Goal: Information Seeking & Learning: Learn about a topic

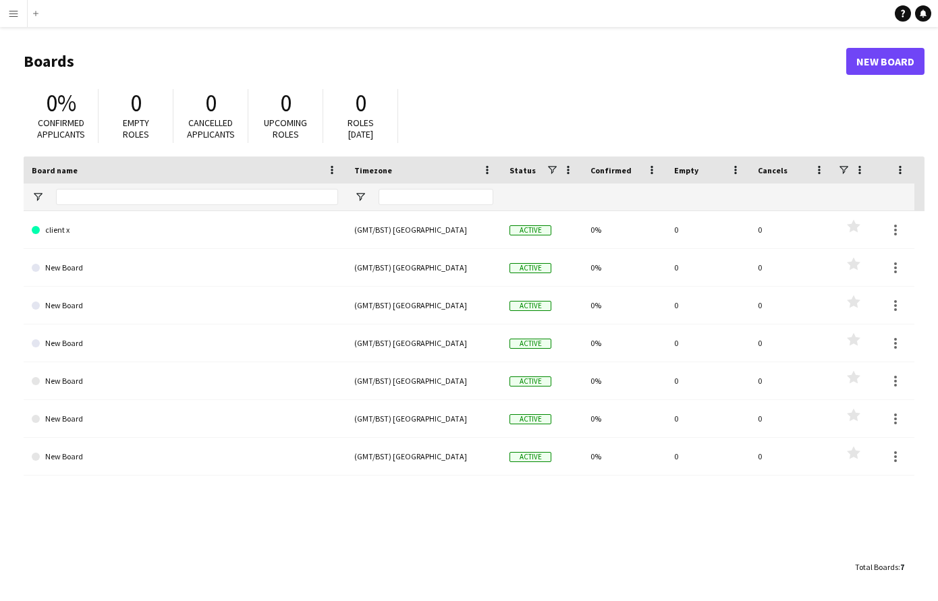
click at [11, 16] on app-icon "Menu" at bounding box center [13, 13] width 11 height 11
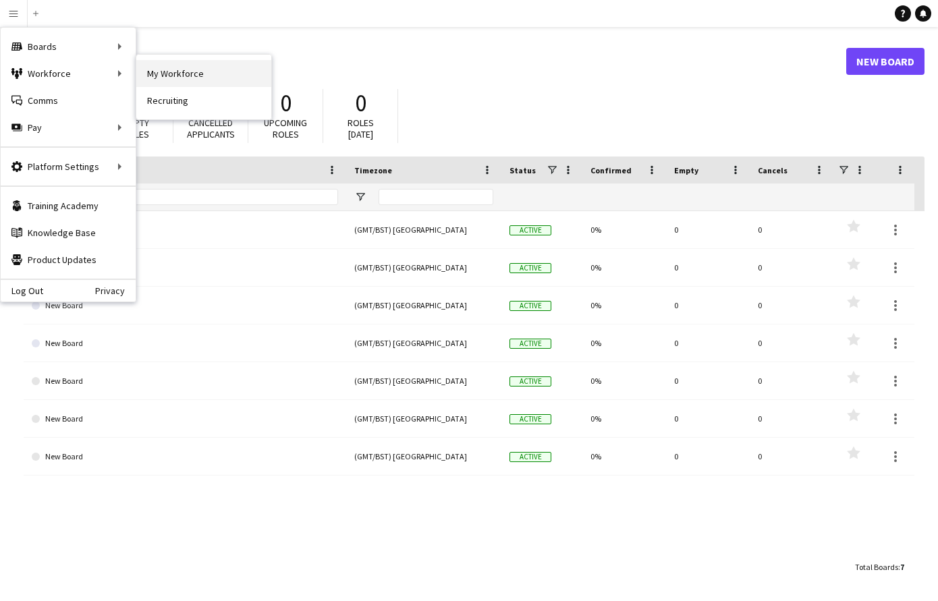
click at [175, 77] on link "My Workforce" at bounding box center [203, 73] width 135 height 27
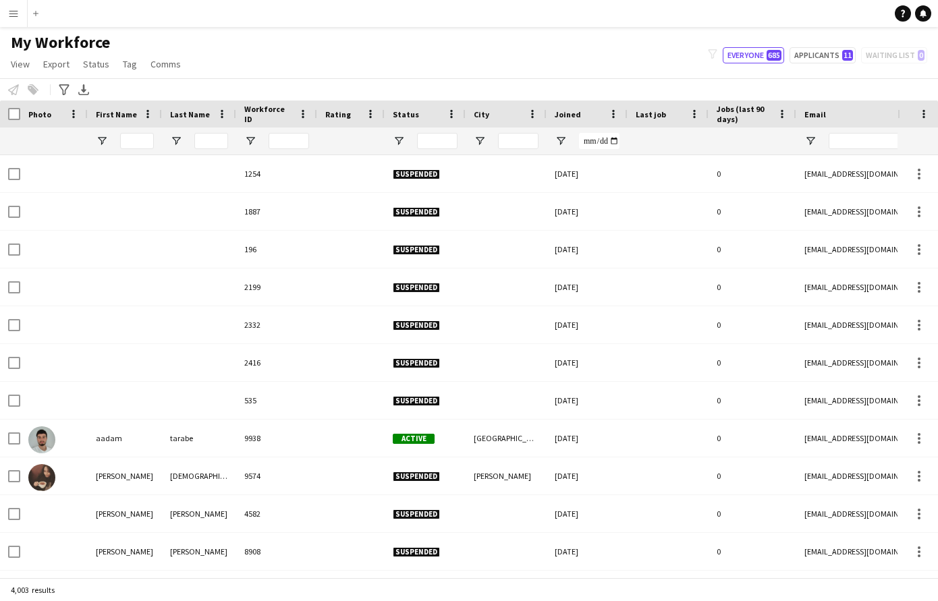
type input "******"
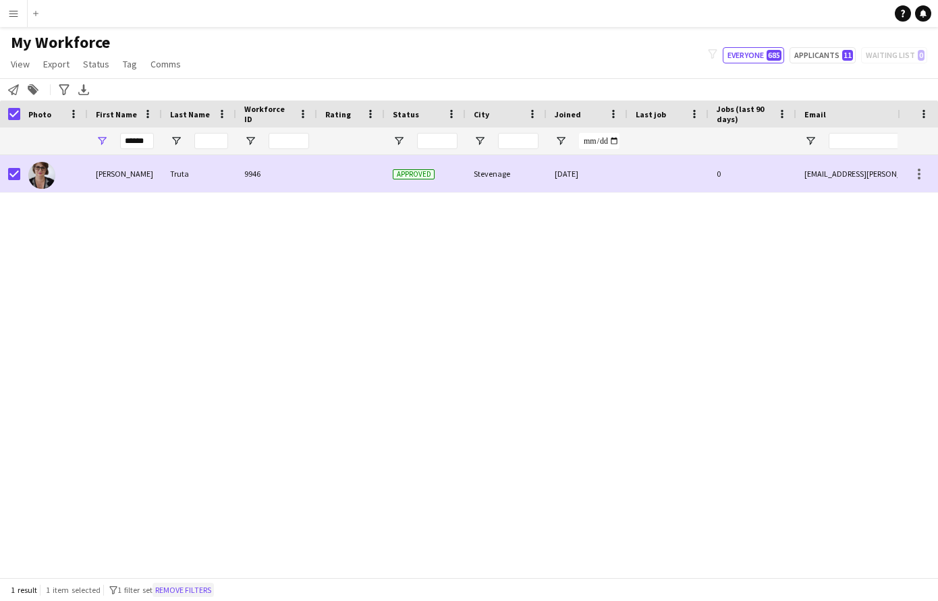
click at [197, 585] on button "Remove filters" at bounding box center [182, 590] width 61 height 15
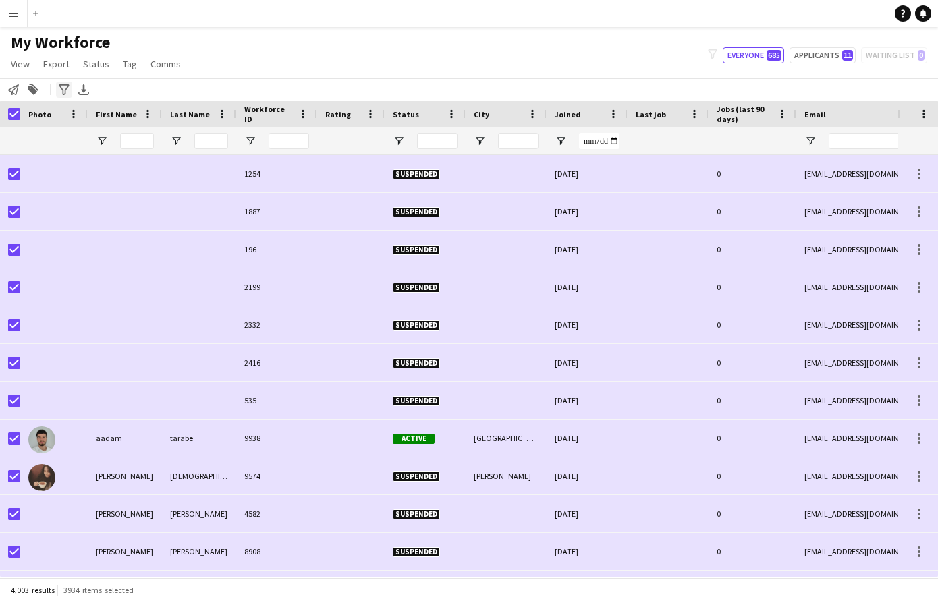
click at [65, 88] on icon "Advanced filters" at bounding box center [64, 89] width 11 height 11
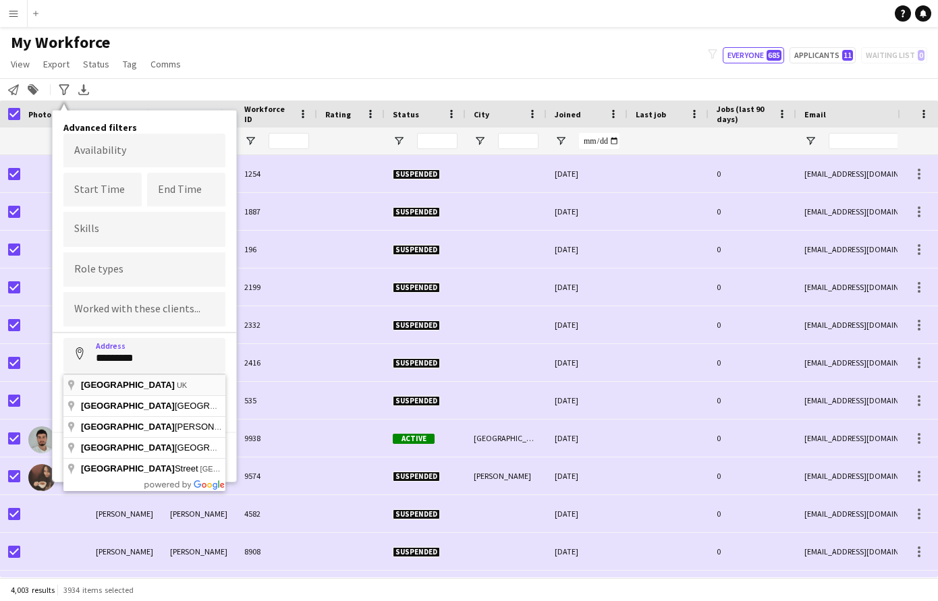
type input "**********"
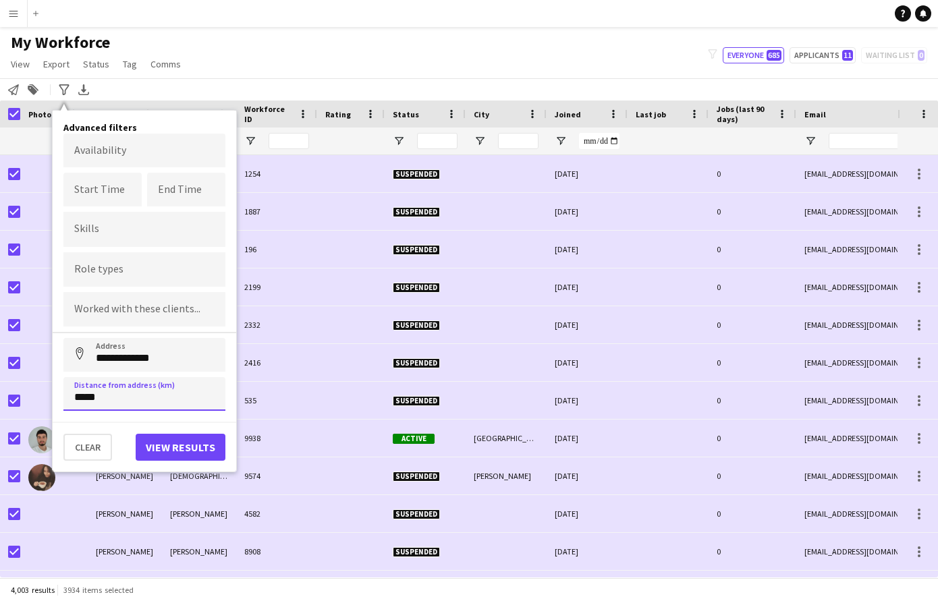
type input "*****"
click at [177, 446] on button "View results" at bounding box center [181, 447] width 90 height 27
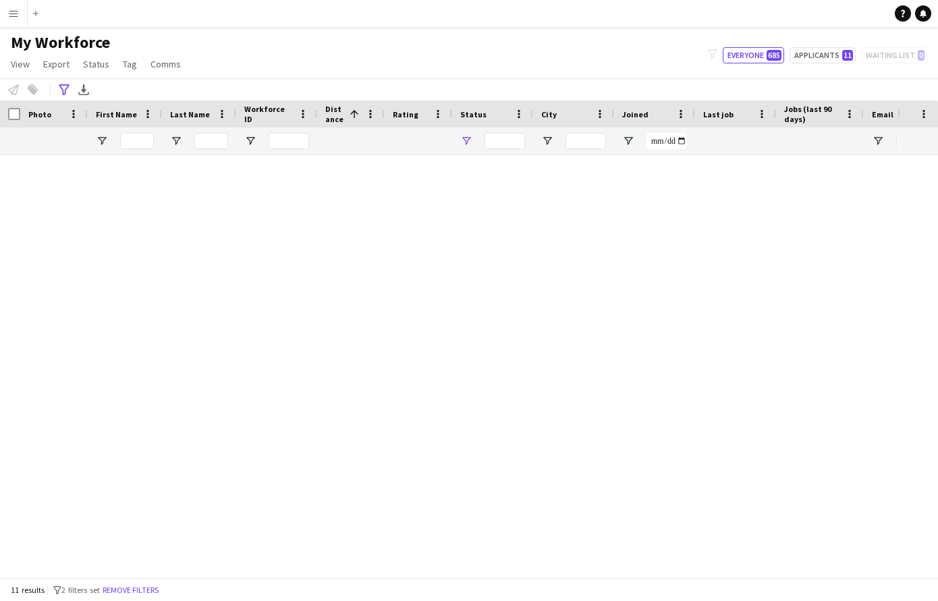
type input "**********"
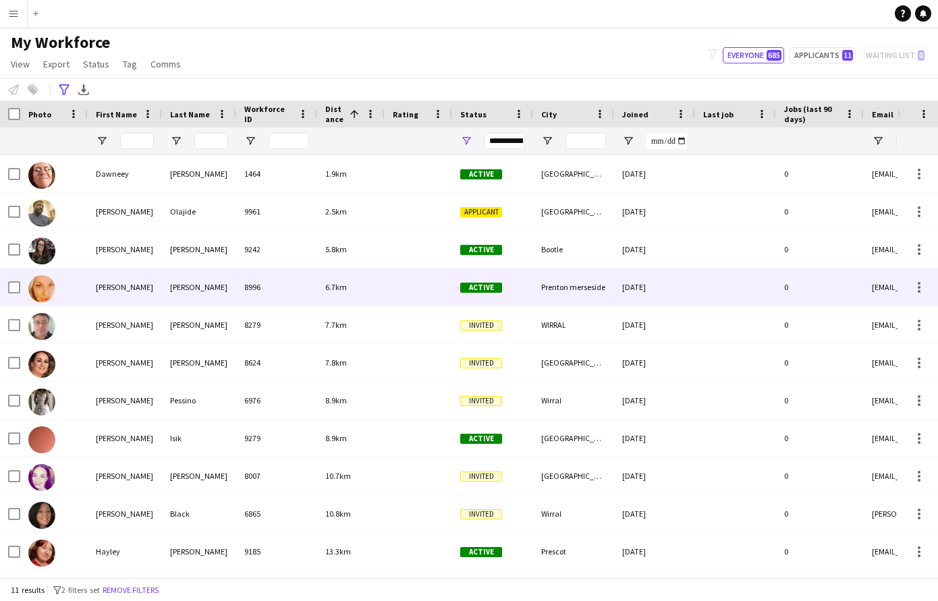
scroll to position [1, 0]
click at [76, 294] on div at bounding box center [53, 286] width 67 height 37
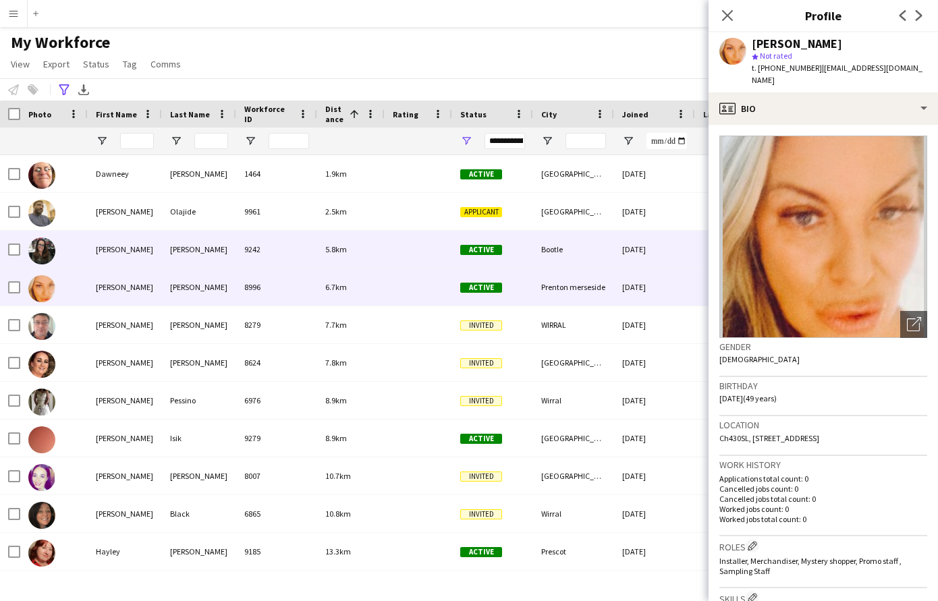
scroll to position [0, 1]
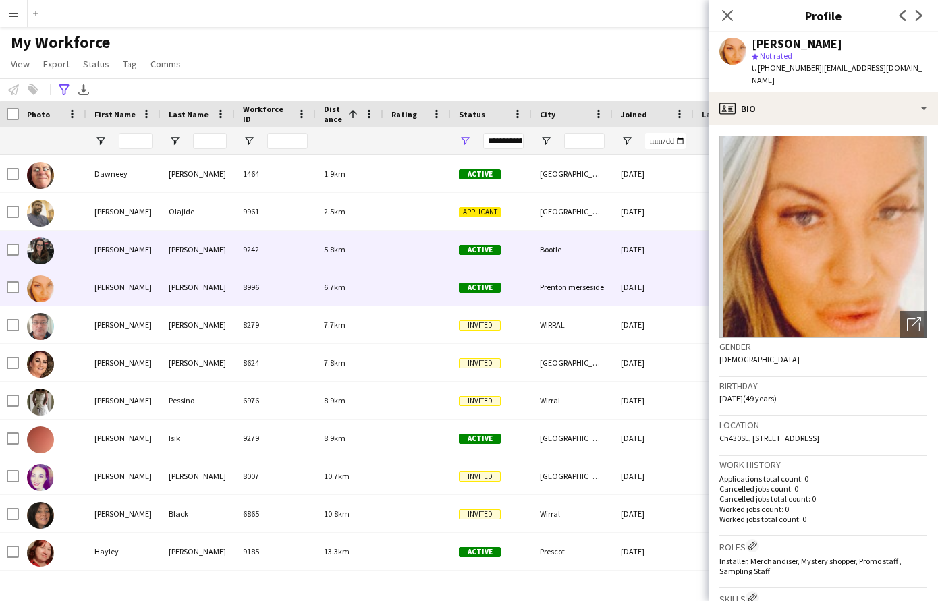
click at [80, 248] on div at bounding box center [52, 249] width 67 height 37
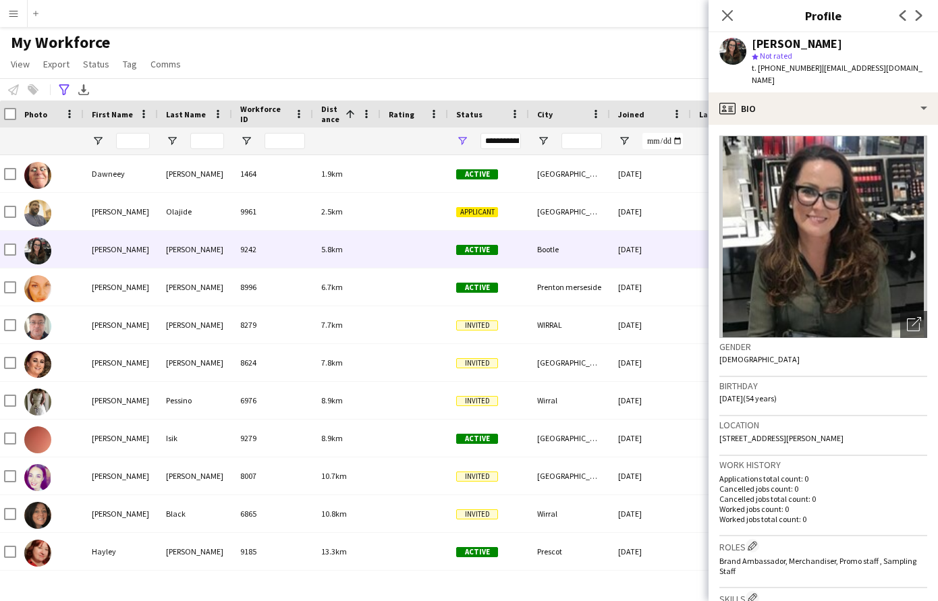
scroll to position [0, 0]
click at [726, 16] on icon at bounding box center [726, 15] width 13 height 13
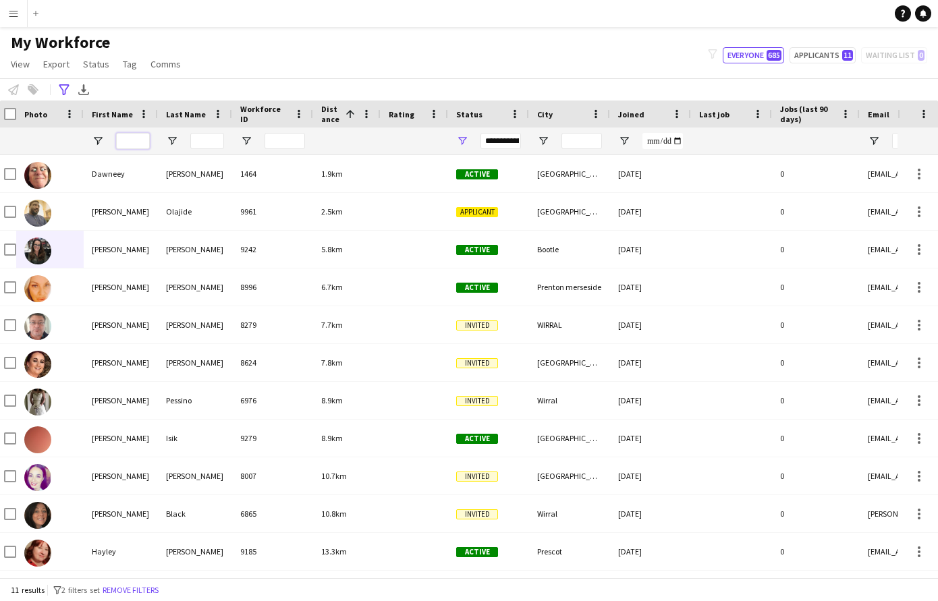
click at [143, 138] on input "First Name Filter Input" at bounding box center [133, 141] width 34 height 16
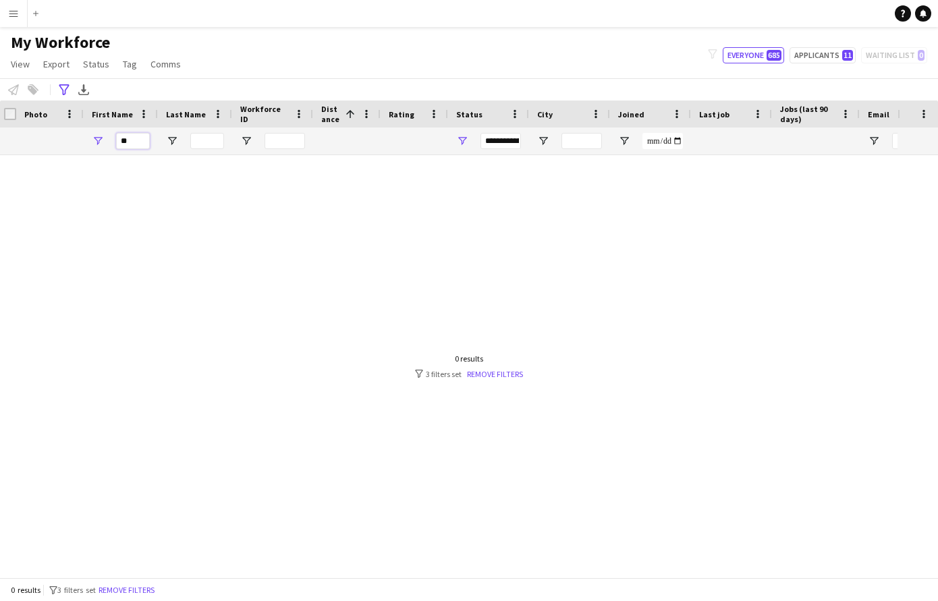
type input "*"
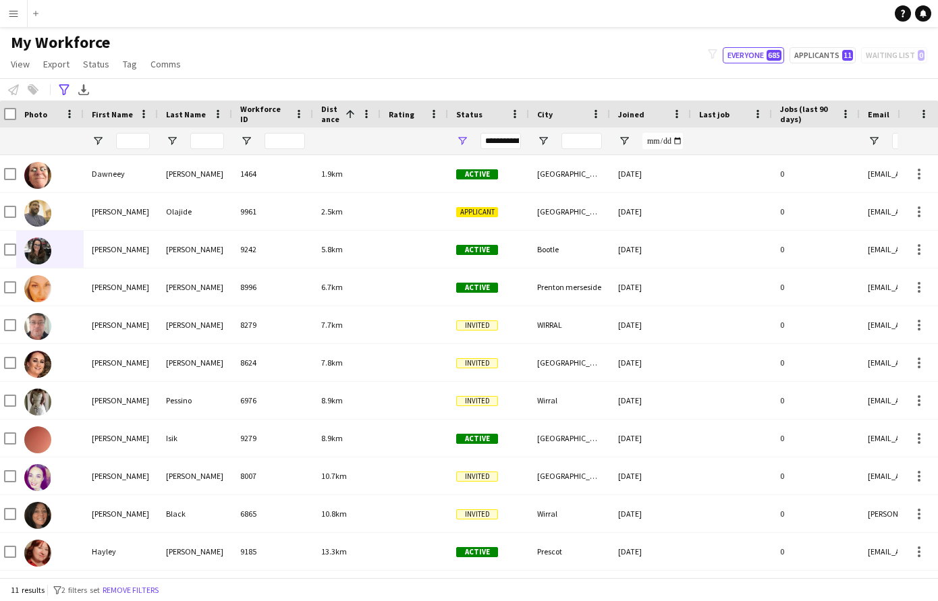
drag, startPoint x: 151, startPoint y: 585, endPoint x: 181, endPoint y: 530, distance: 62.5
click at [152, 584] on button "Remove filters" at bounding box center [130, 590] width 61 height 15
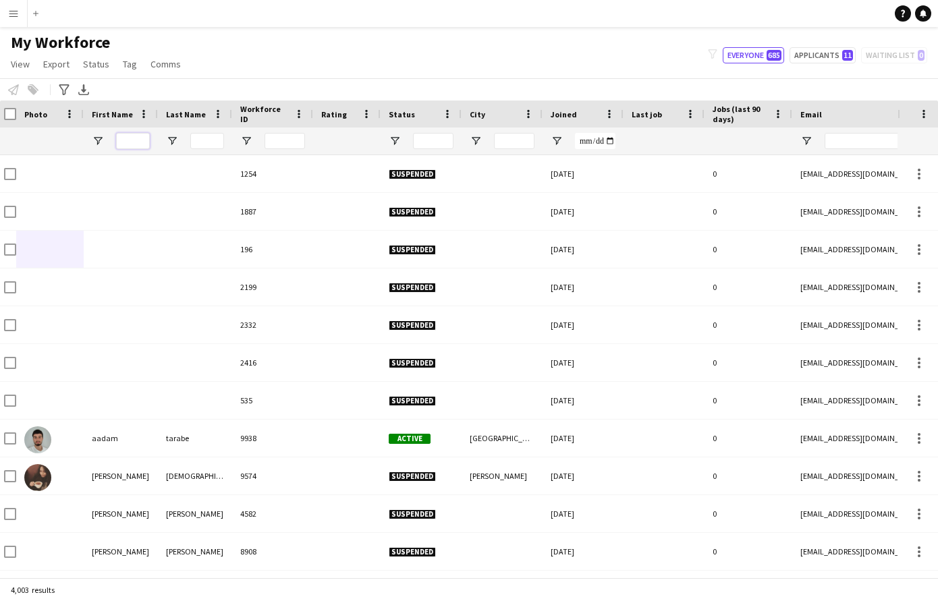
click at [131, 138] on input "First Name Filter Input" at bounding box center [133, 141] width 34 height 16
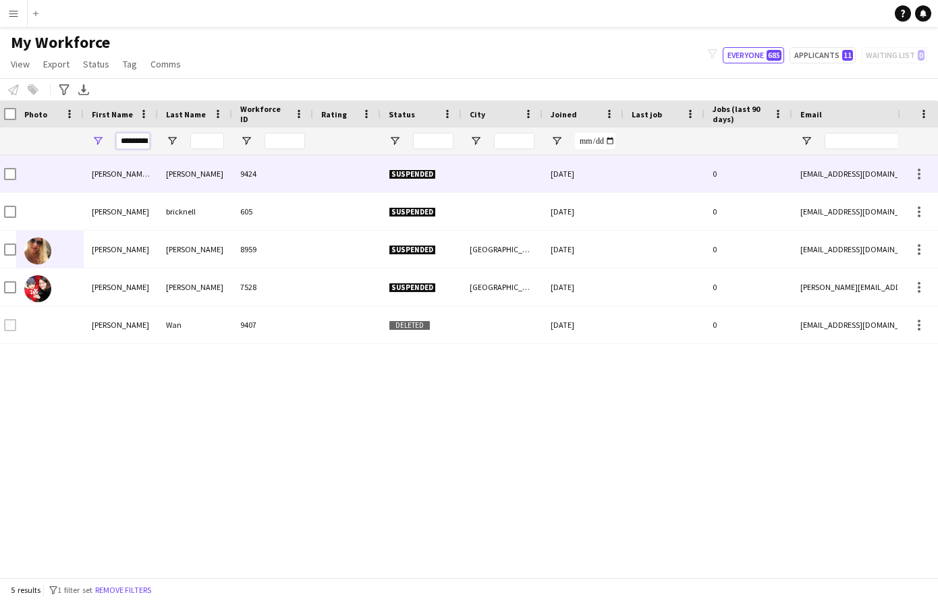
type input "*********"
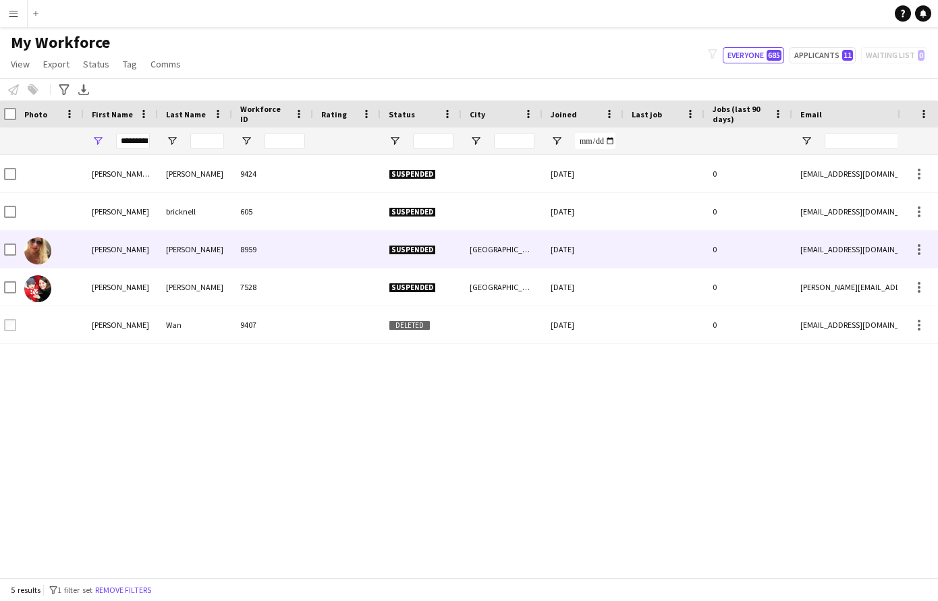
drag, startPoint x: 161, startPoint y: 164, endPoint x: 165, endPoint y: 250, distance: 86.4
click at [165, 250] on div "[PERSON_NAME]" at bounding box center [195, 249] width 74 height 37
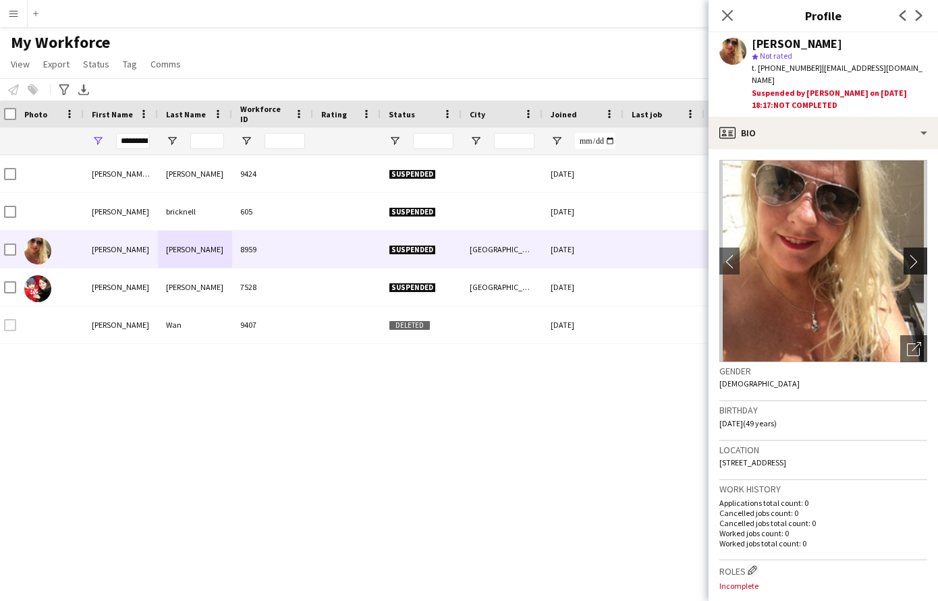
click at [914, 254] on app-icon "chevron-right" at bounding box center [916, 261] width 21 height 14
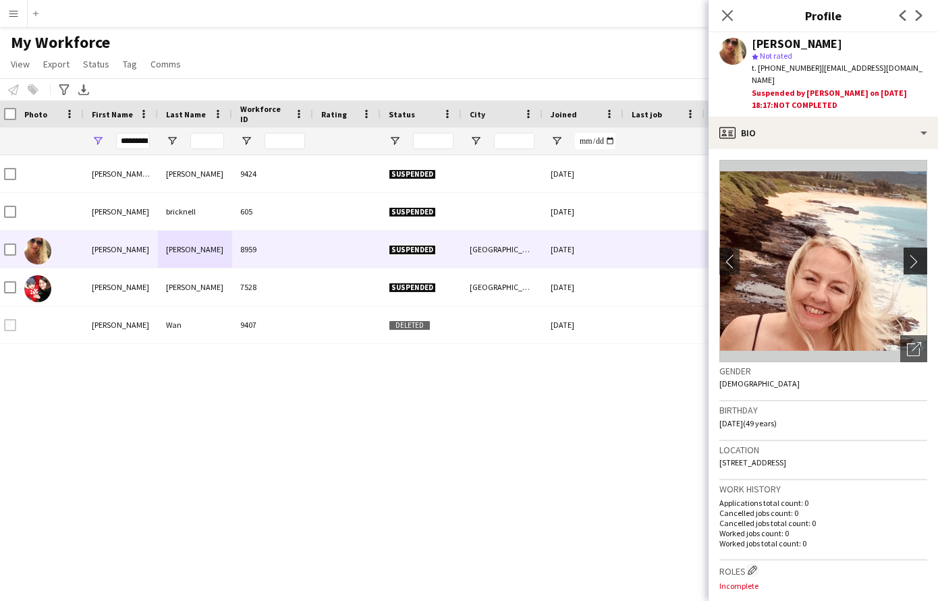
click at [914, 254] on app-icon "chevron-right" at bounding box center [916, 261] width 21 height 14
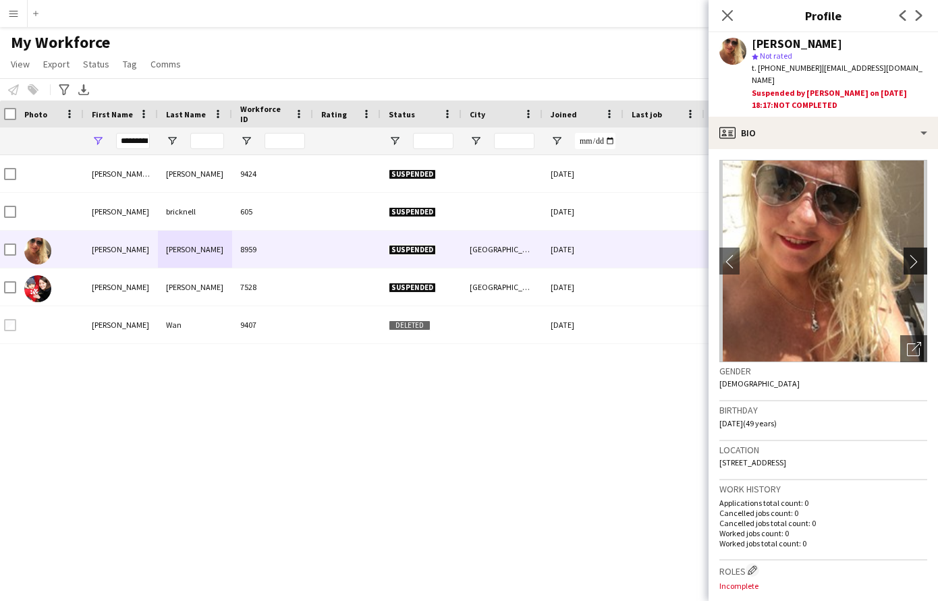
click at [914, 254] on app-icon "chevron-right" at bounding box center [916, 261] width 21 height 14
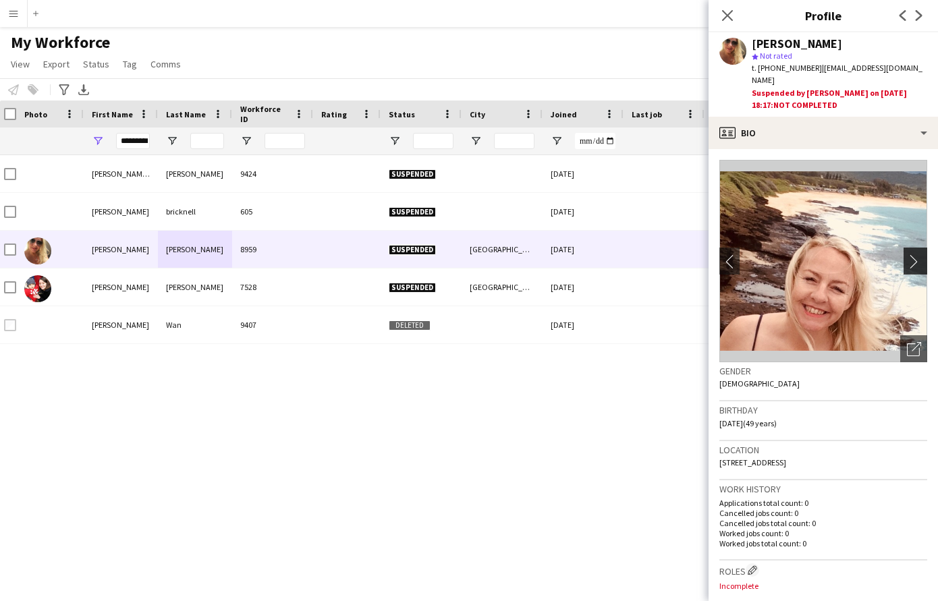
click at [917, 254] on app-icon "chevron-right" at bounding box center [916, 261] width 21 height 14
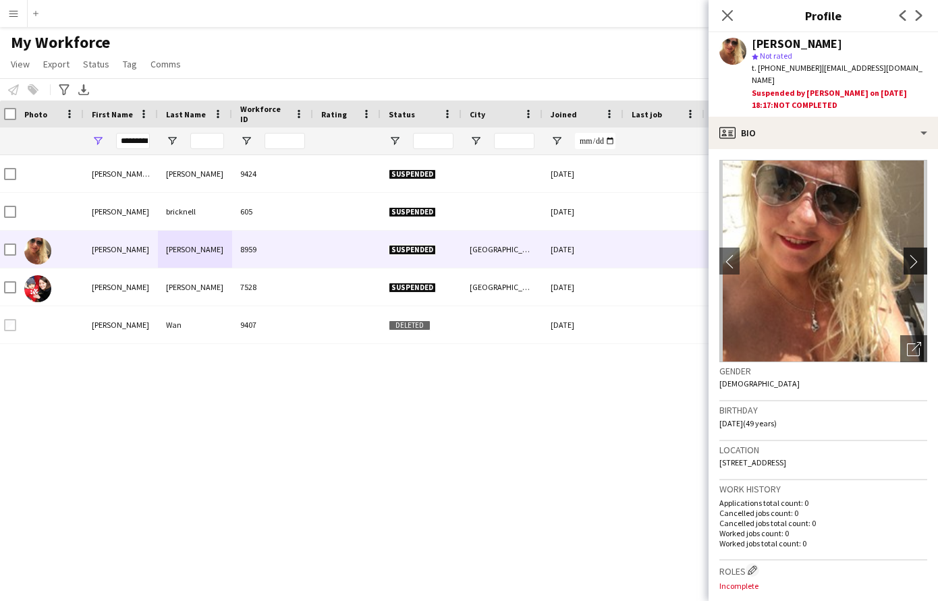
click at [917, 254] on app-icon "chevron-right" at bounding box center [916, 261] width 21 height 14
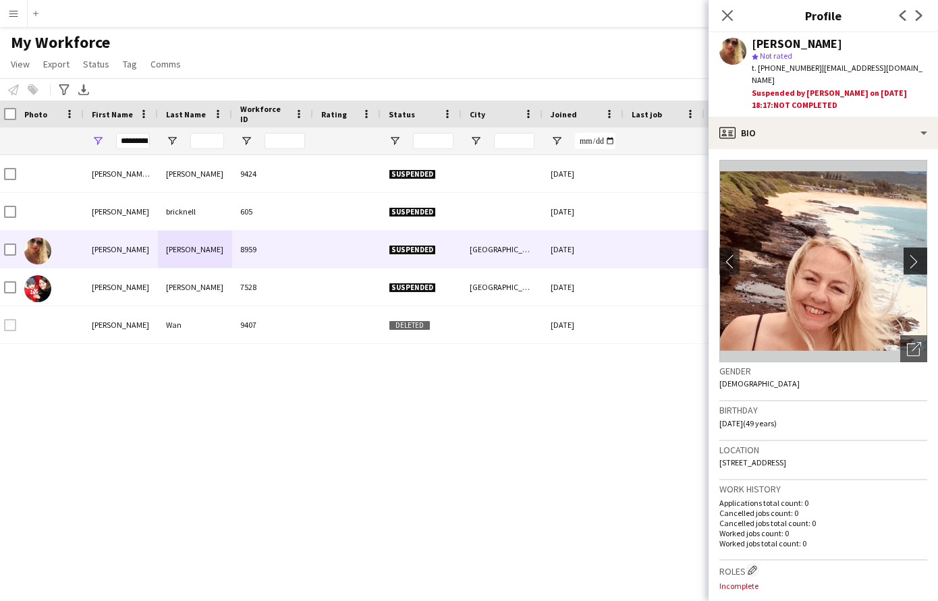
click at [917, 254] on app-icon "chevron-right" at bounding box center [916, 261] width 21 height 14
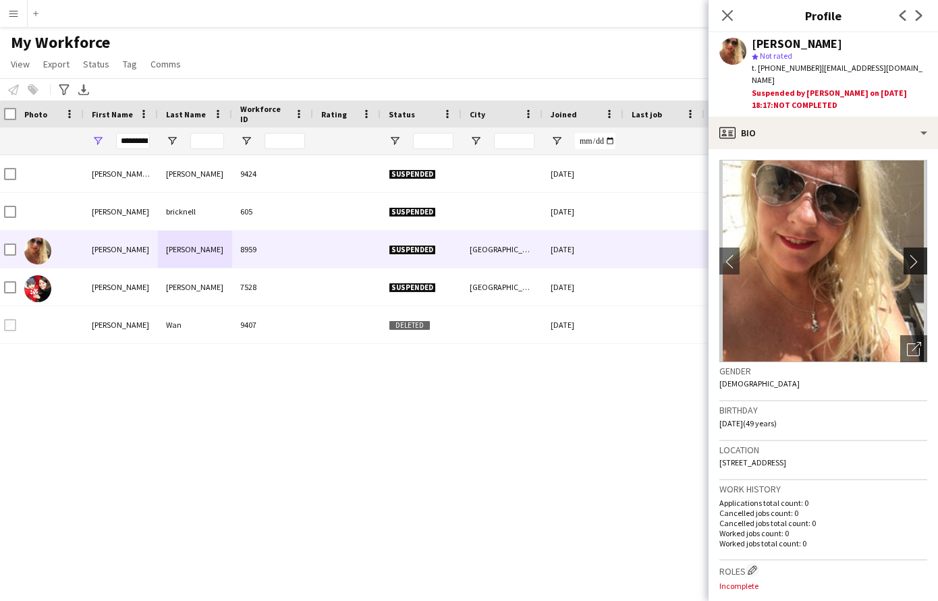
click at [917, 254] on app-icon "chevron-right" at bounding box center [916, 261] width 21 height 14
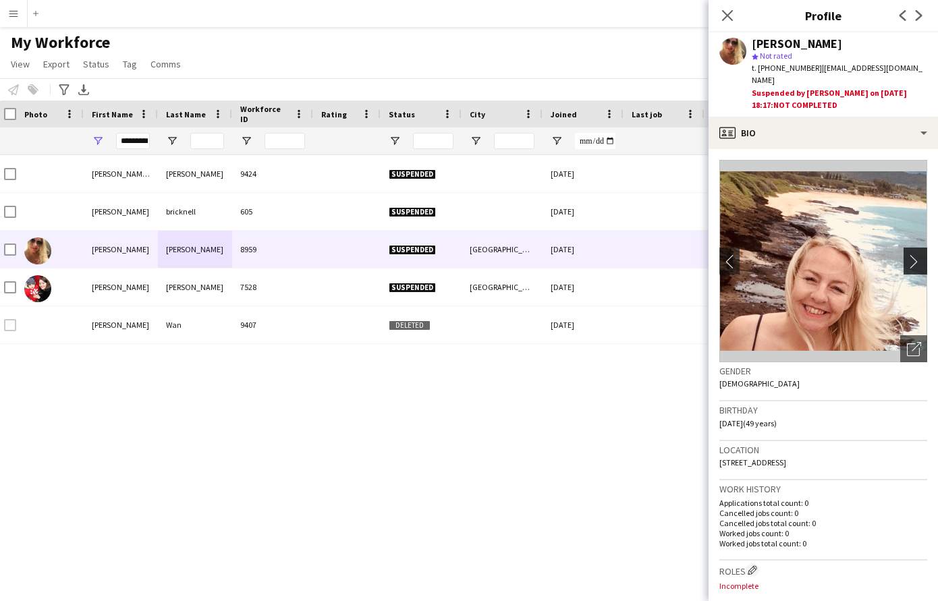
click at [917, 254] on app-icon "chevron-right" at bounding box center [916, 261] width 21 height 14
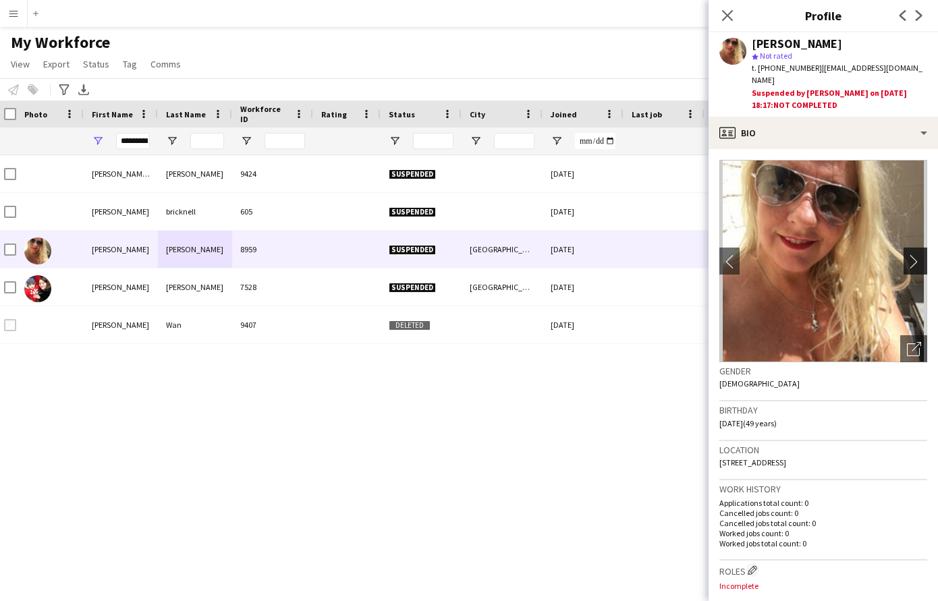
click at [917, 254] on app-icon "chevron-right" at bounding box center [916, 261] width 21 height 14
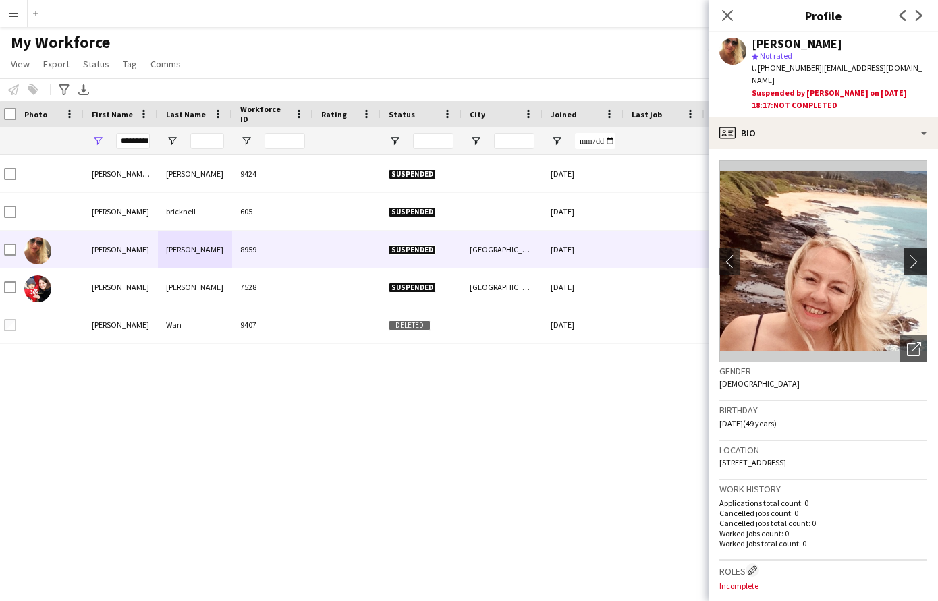
click at [917, 254] on app-icon "chevron-right" at bounding box center [916, 261] width 21 height 14
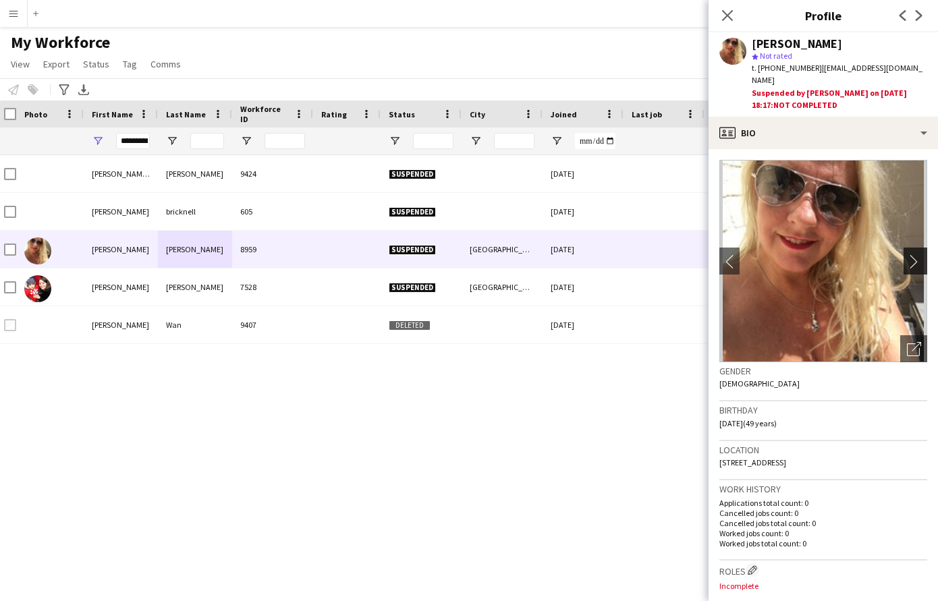
click at [912, 254] on app-icon "chevron-right" at bounding box center [916, 261] width 21 height 14
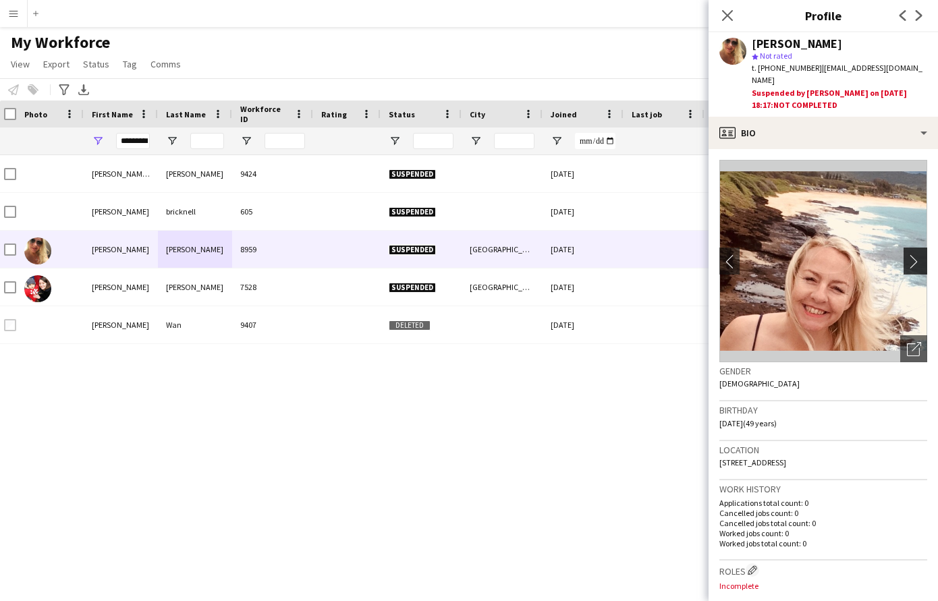
click at [912, 254] on app-icon "chevron-right" at bounding box center [916, 261] width 21 height 14
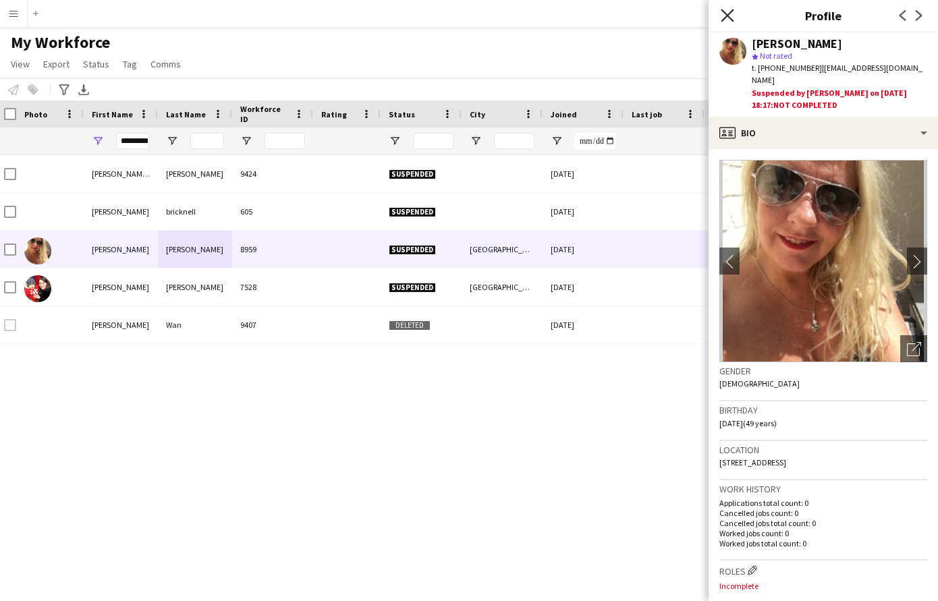
click at [724, 10] on icon "Close pop-in" at bounding box center [726, 15] width 13 height 13
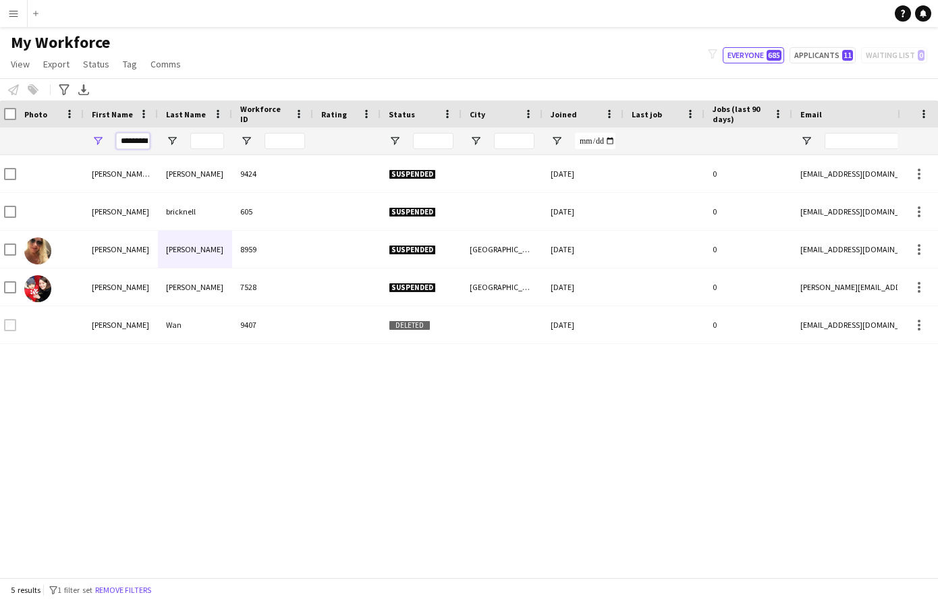
drag, startPoint x: 121, startPoint y: 141, endPoint x: 182, endPoint y: 138, distance: 61.4
click at [182, 138] on div "*********" at bounding box center [727, 140] width 1462 height 27
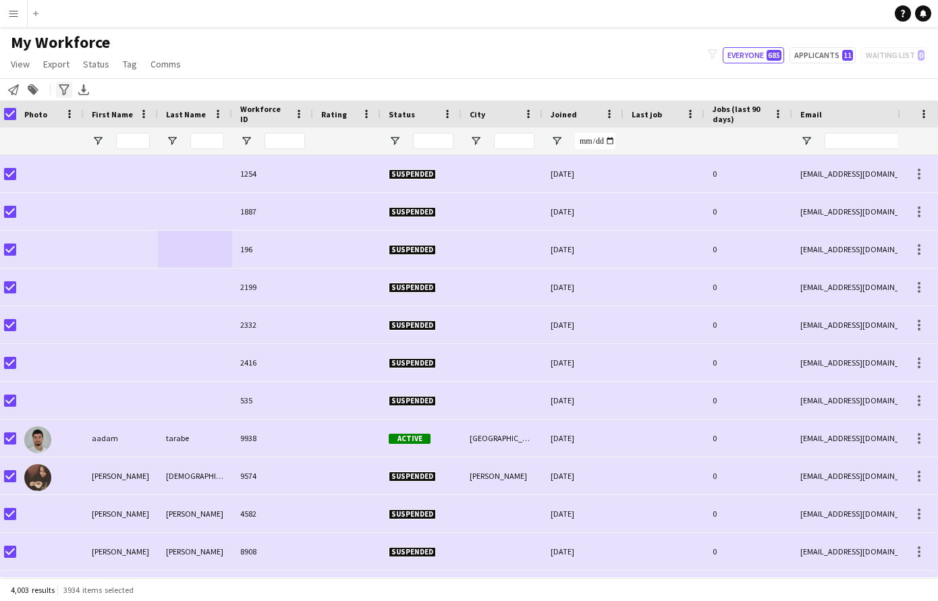
click at [68, 88] on icon "Advanced filters" at bounding box center [64, 89] width 11 height 11
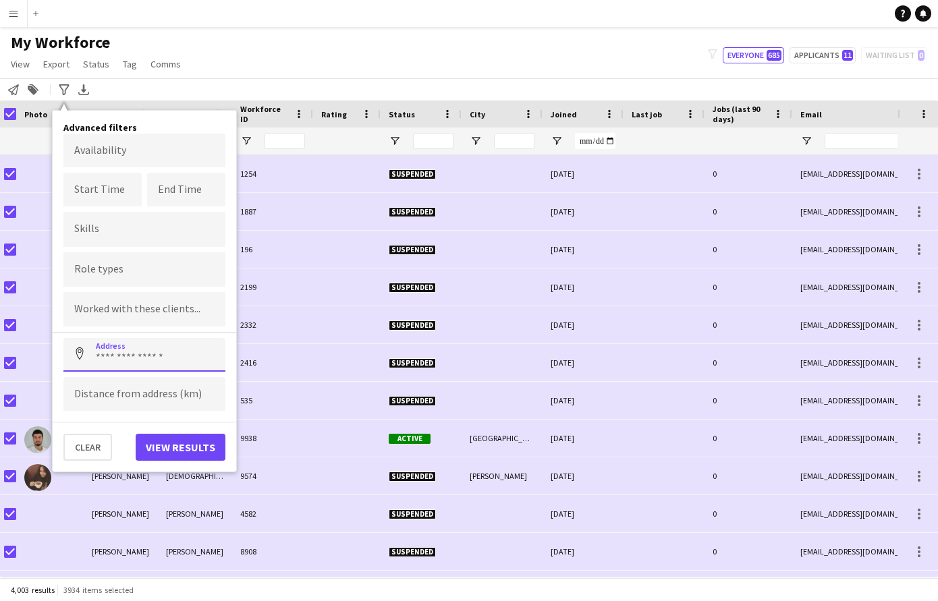
click at [114, 355] on input at bounding box center [144, 355] width 162 height 34
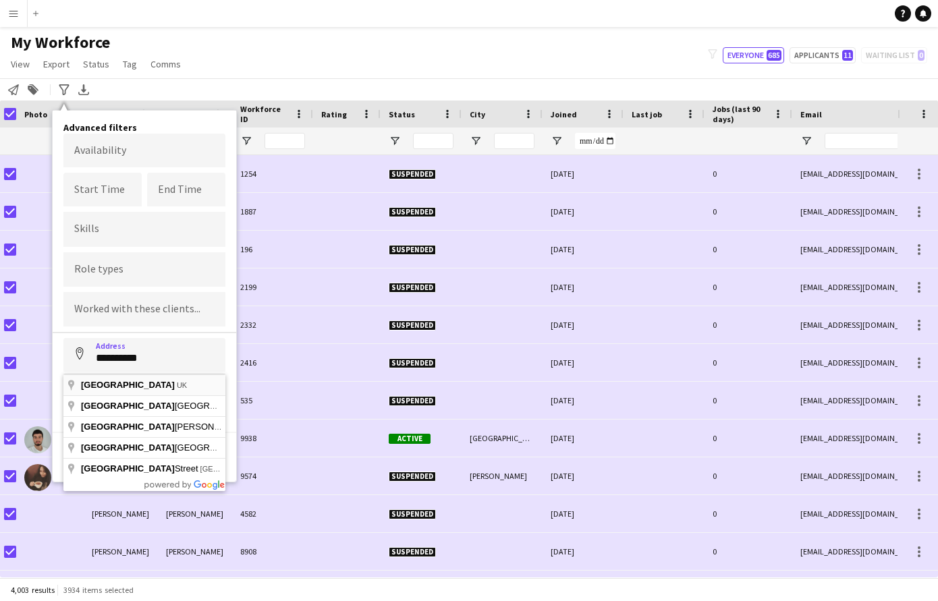
type input "**********"
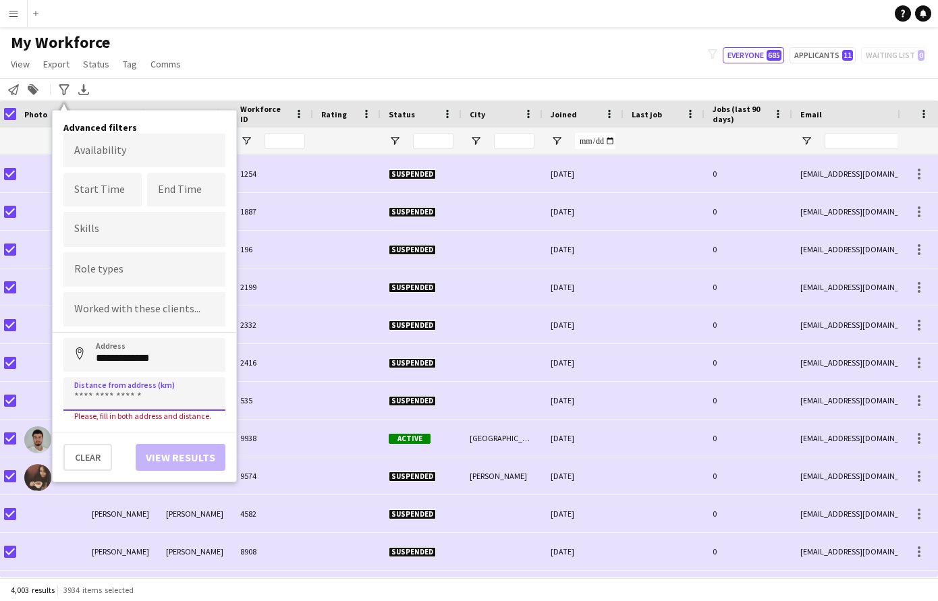
click at [107, 390] on input at bounding box center [144, 394] width 162 height 34
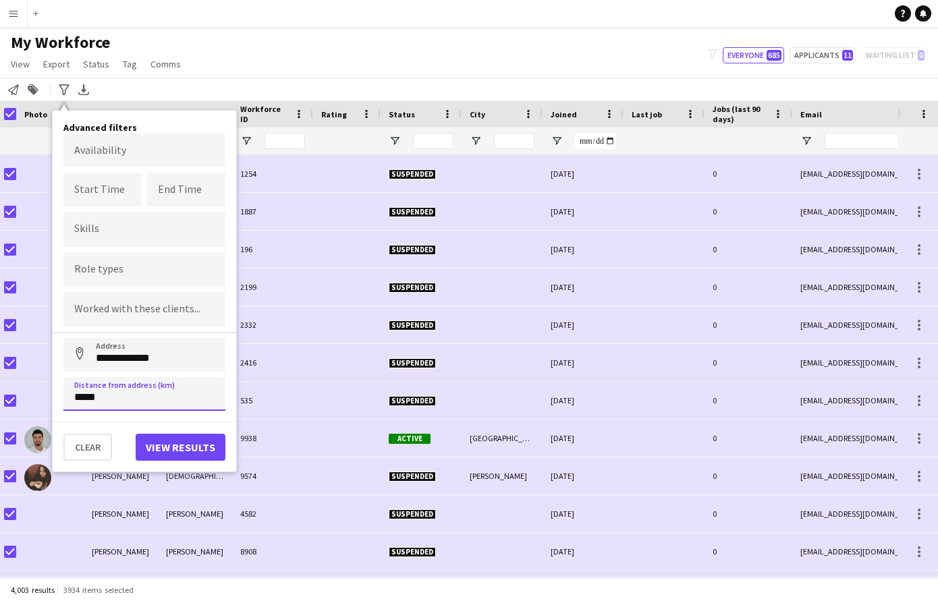
type input "*****"
click at [166, 443] on button "View results" at bounding box center [181, 447] width 90 height 27
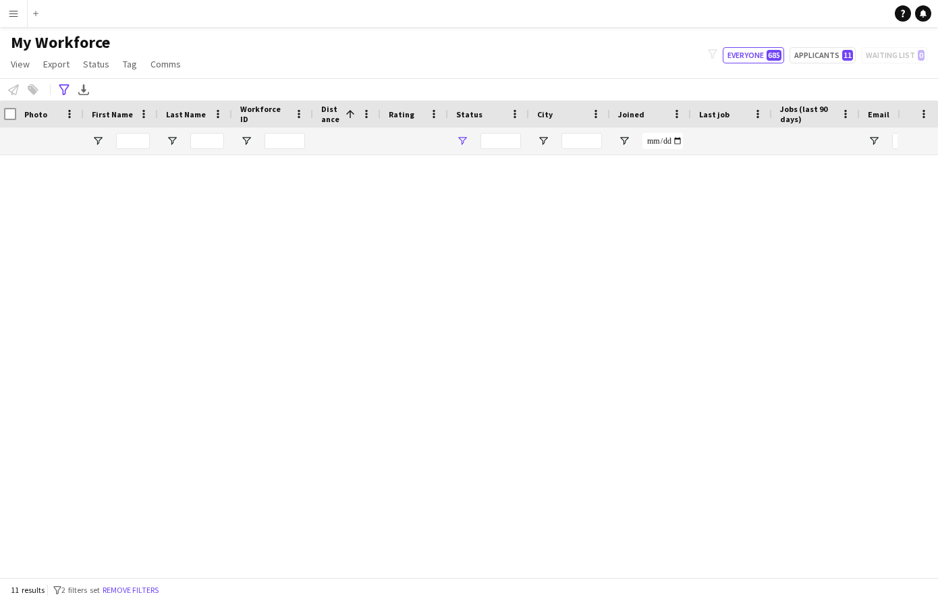
type input "**********"
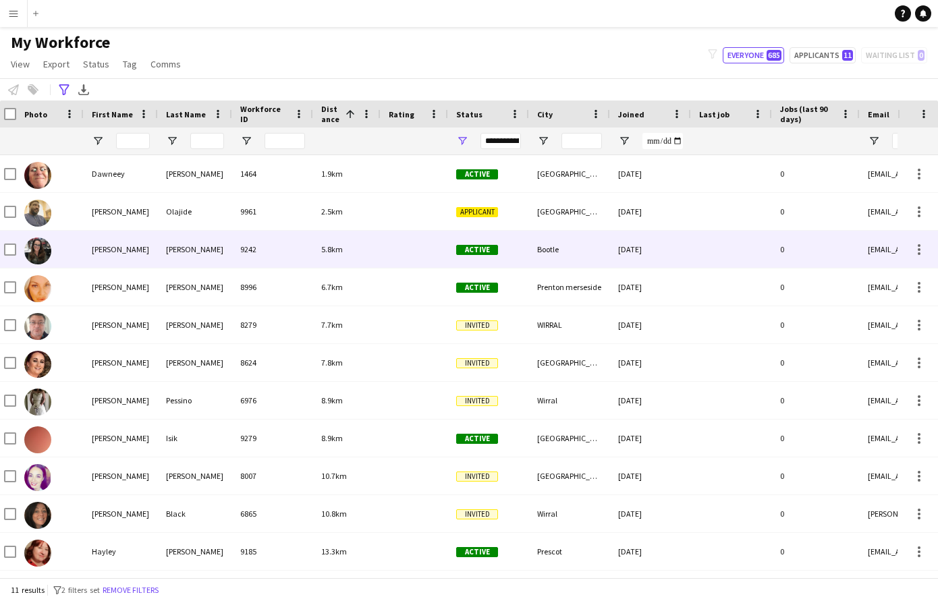
click at [129, 254] on div "[PERSON_NAME]" at bounding box center [121, 249] width 74 height 37
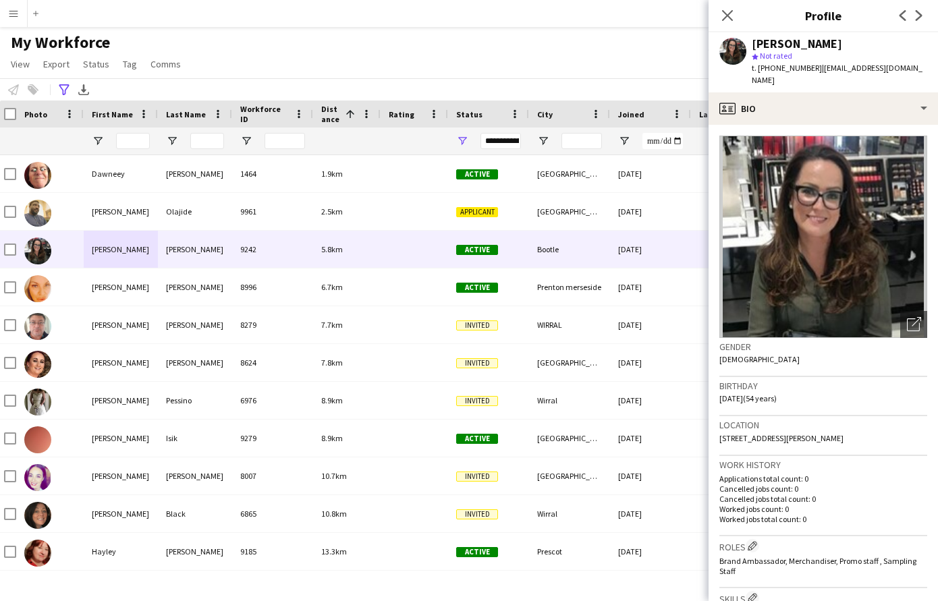
click at [867, 211] on img at bounding box center [823, 237] width 208 height 202
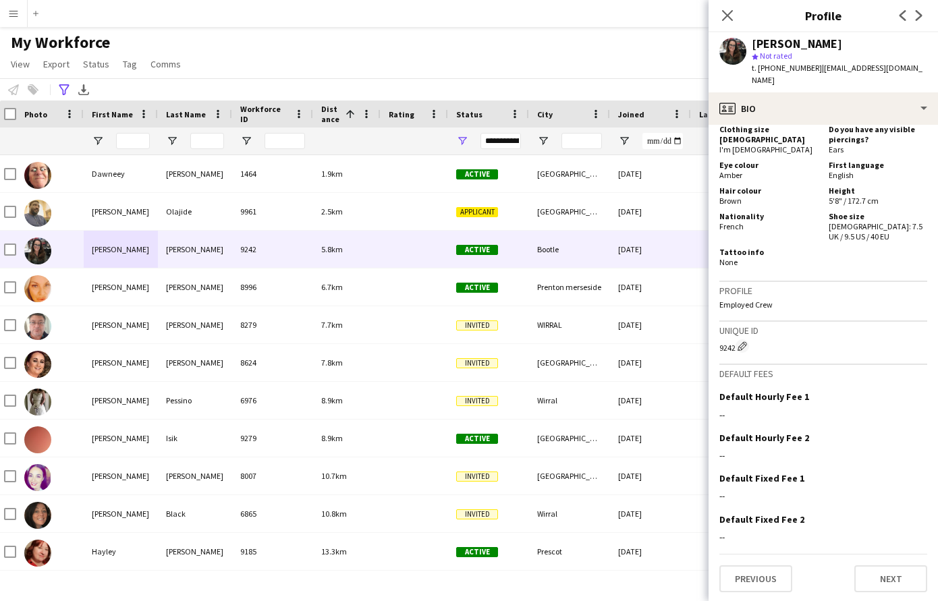
scroll to position [616, 0]
click at [891, 572] on button "Next" at bounding box center [890, 580] width 73 height 27
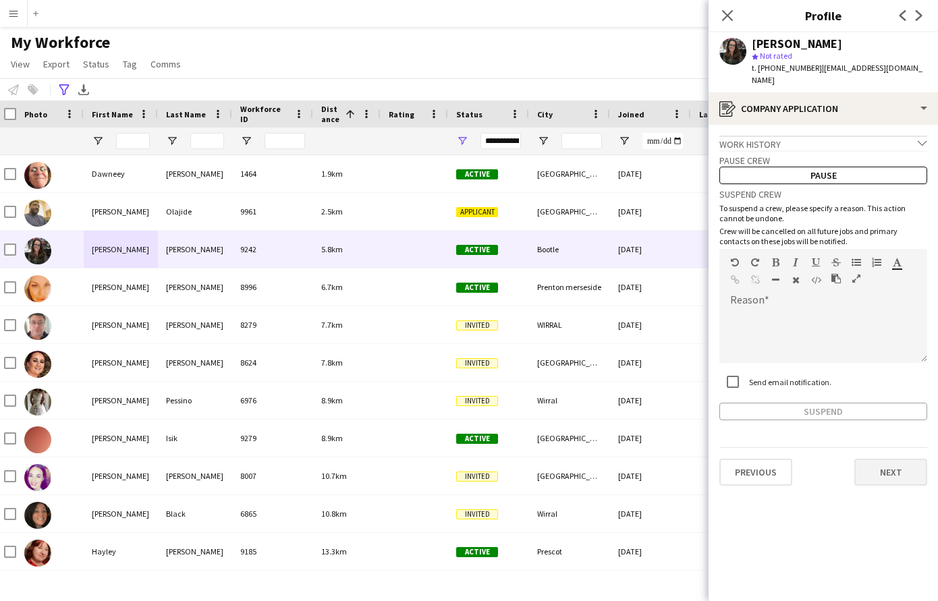
click at [893, 467] on button "Next" at bounding box center [890, 472] width 73 height 27
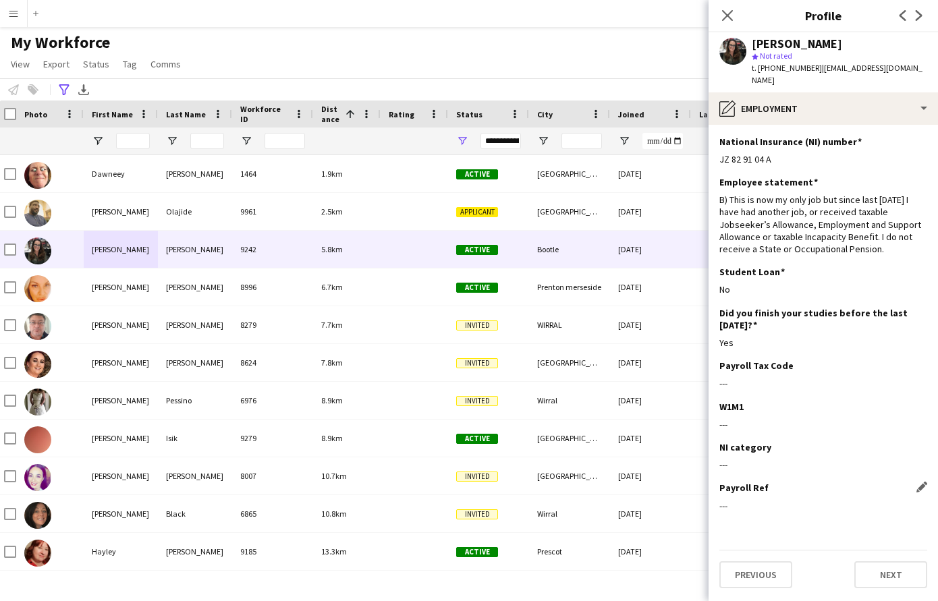
scroll to position [0, 0]
click at [878, 572] on button "Next" at bounding box center [890, 574] width 73 height 27
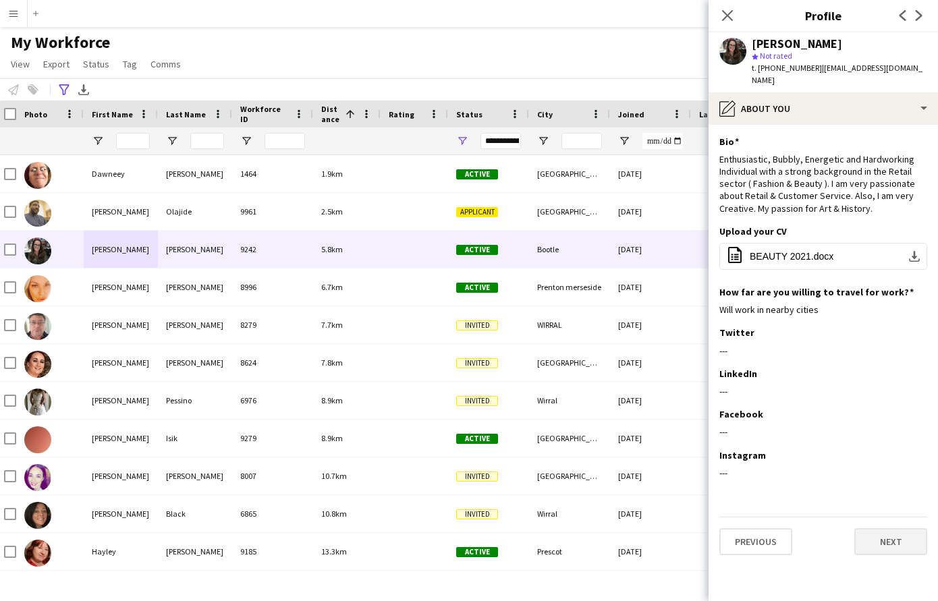
click at [890, 536] on button "Next" at bounding box center [890, 541] width 73 height 27
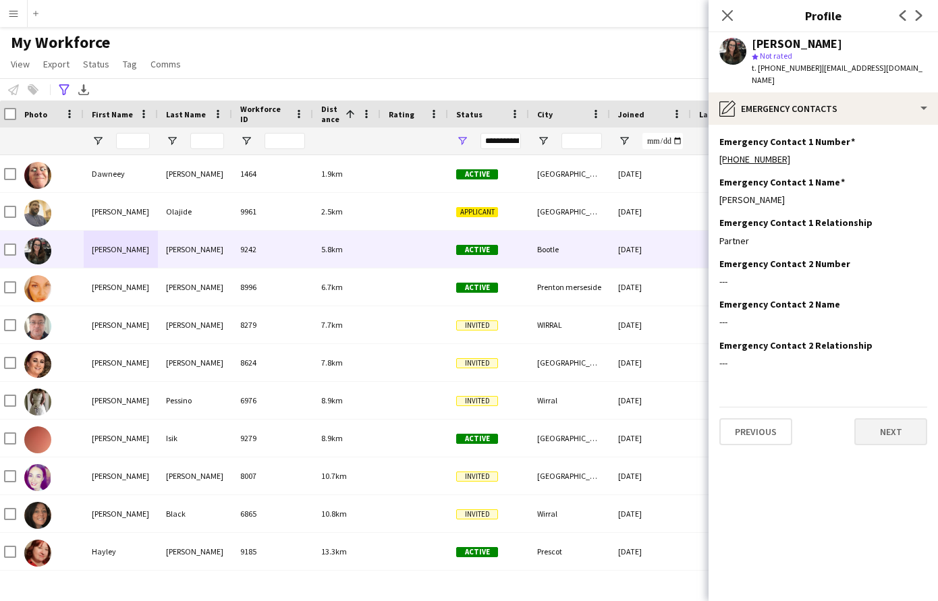
click at [882, 433] on button "Next" at bounding box center [890, 431] width 73 height 27
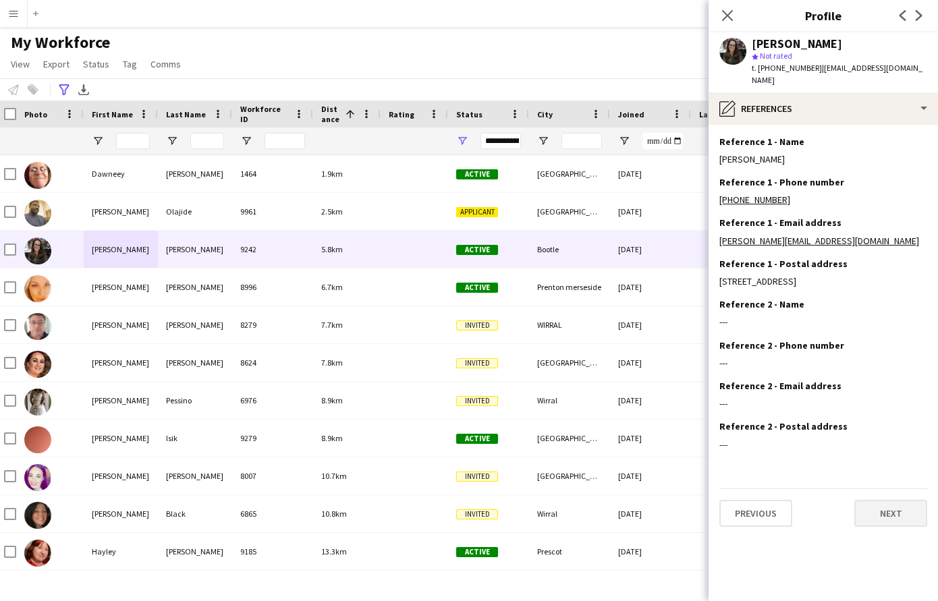
click at [897, 527] on button "Next" at bounding box center [890, 513] width 73 height 27
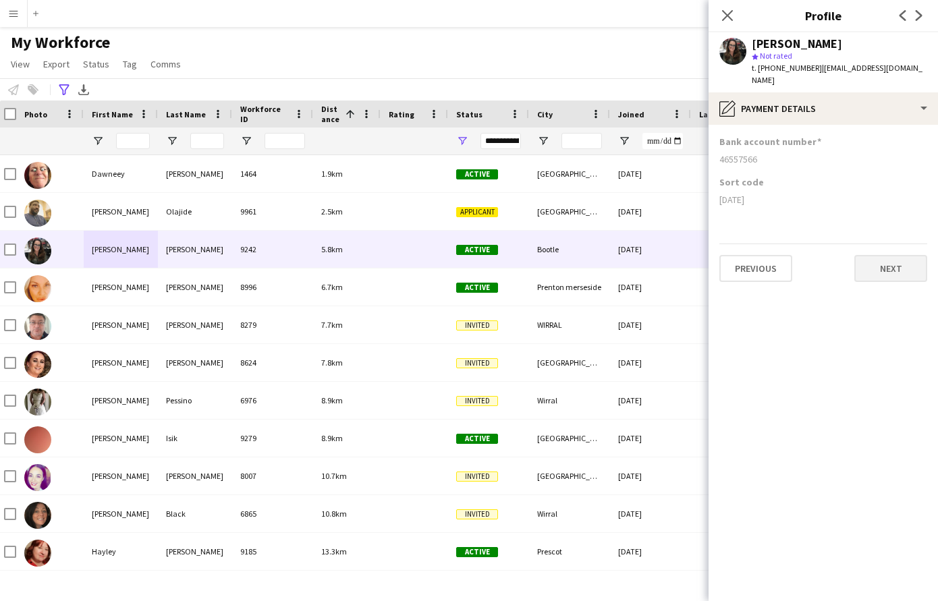
click at [886, 276] on button "Next" at bounding box center [890, 268] width 73 height 27
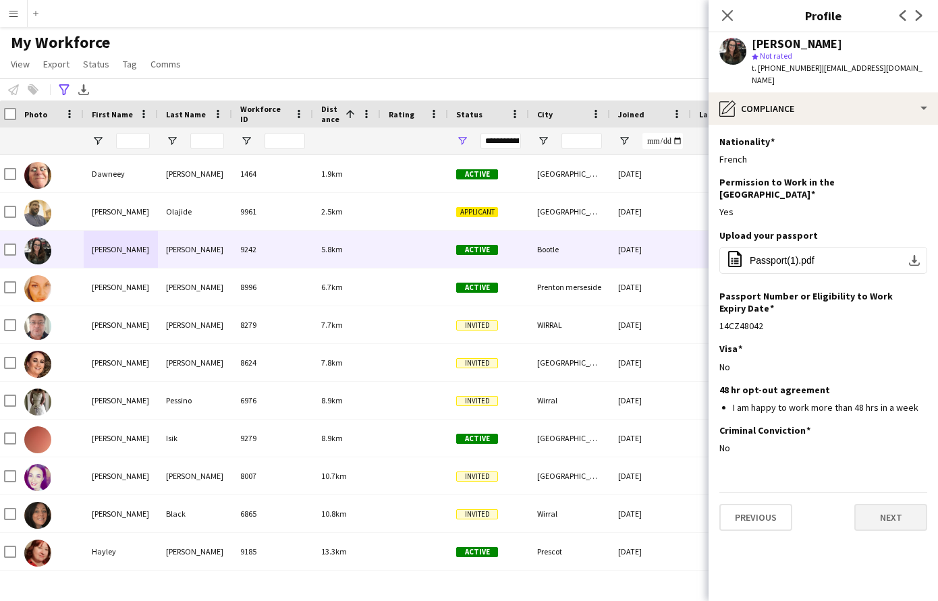
click at [886, 508] on button "Next" at bounding box center [890, 517] width 73 height 27
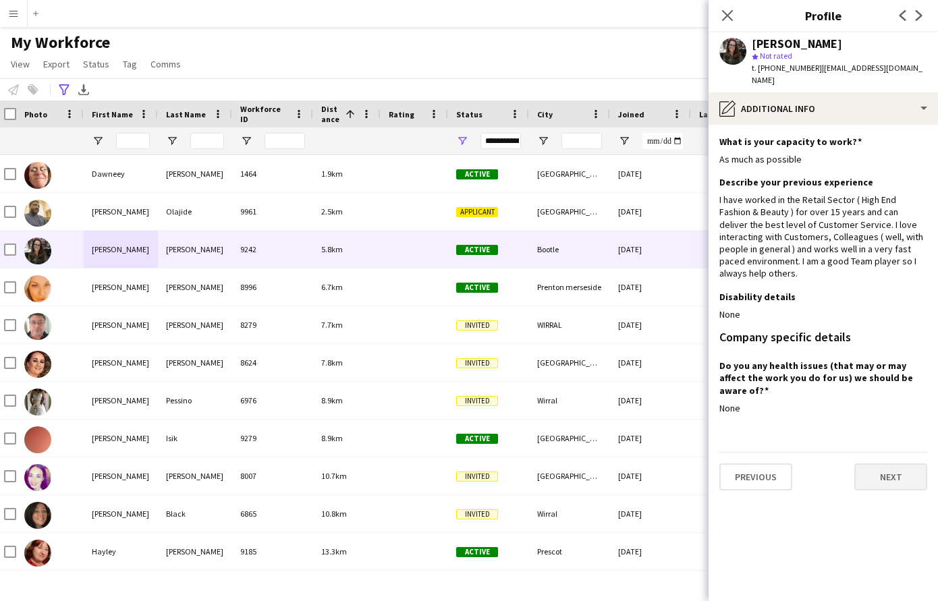
click at [885, 463] on button "Next" at bounding box center [890, 476] width 73 height 27
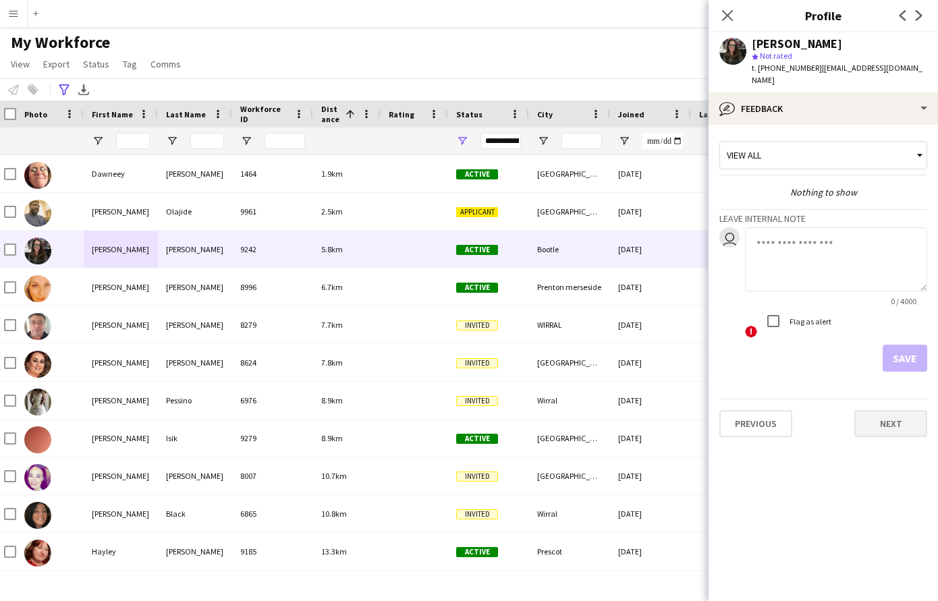
click at [890, 424] on button "Next" at bounding box center [890, 423] width 73 height 27
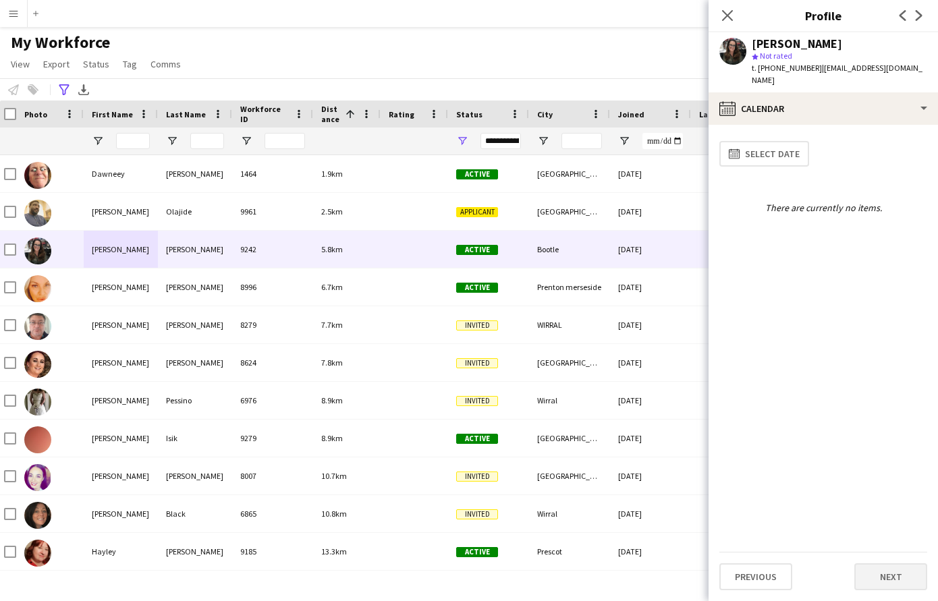
click at [892, 577] on button "Next" at bounding box center [890, 576] width 73 height 27
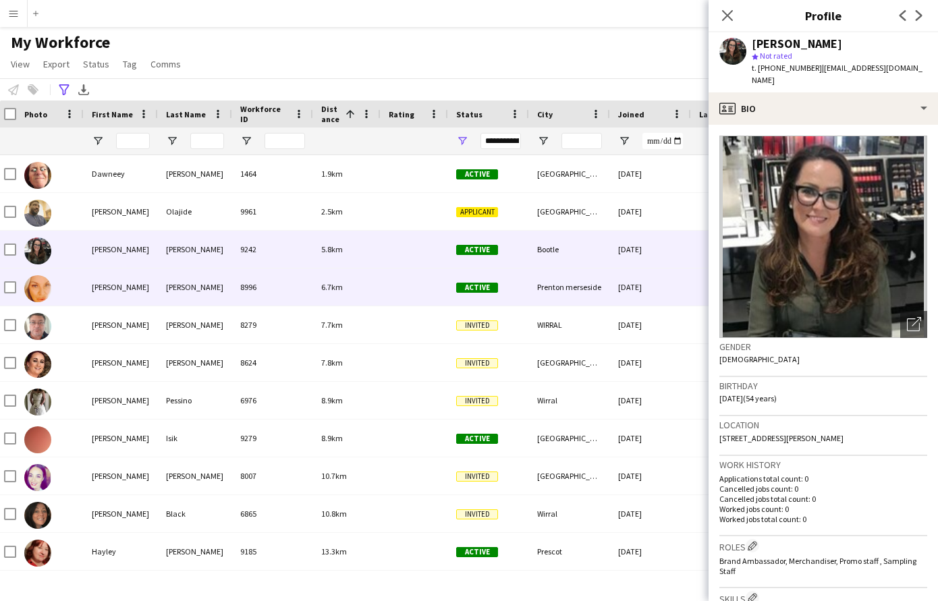
click at [115, 285] on div "[PERSON_NAME]" at bounding box center [121, 286] width 74 height 37
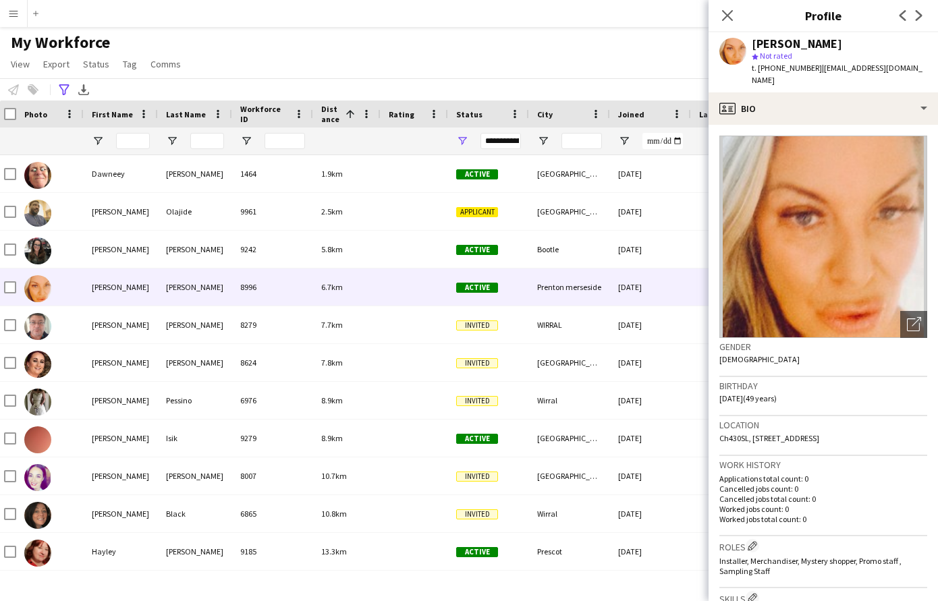
click at [889, 268] on img at bounding box center [823, 237] width 208 height 202
click at [880, 281] on img at bounding box center [823, 237] width 208 height 202
click at [909, 317] on icon "Open photos pop-in" at bounding box center [913, 324] width 14 height 14
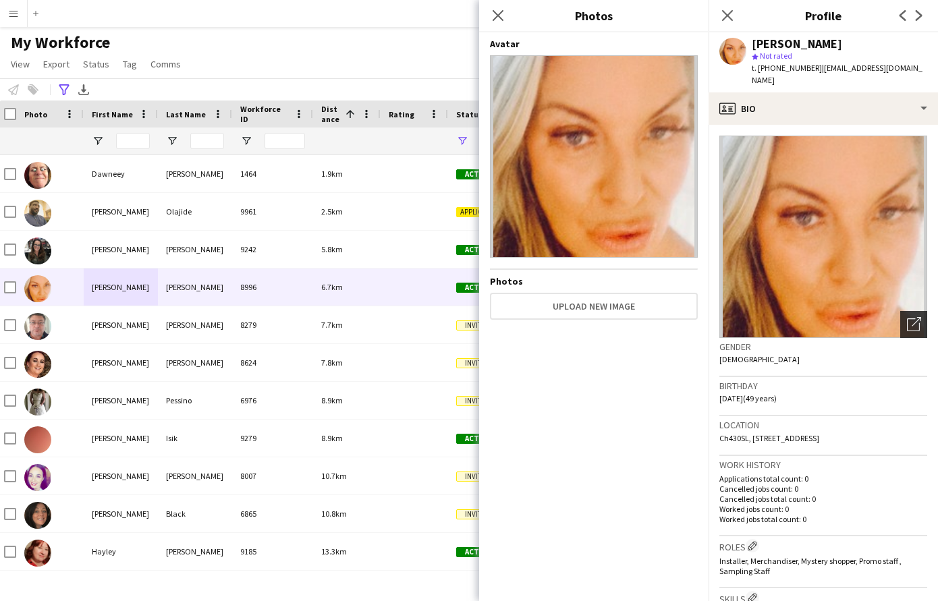
click at [909, 317] on icon "Open photos pop-in" at bounding box center [913, 324] width 14 height 14
click at [501, 13] on icon "Close pop-in" at bounding box center [497, 15] width 13 height 13
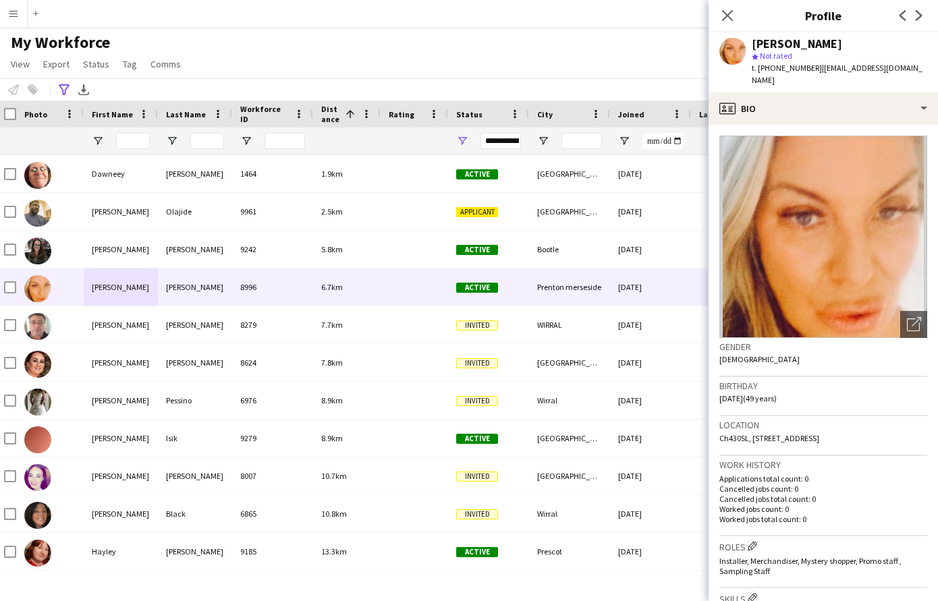
click at [14, 11] on app-icon "Menu" at bounding box center [13, 13] width 11 height 11
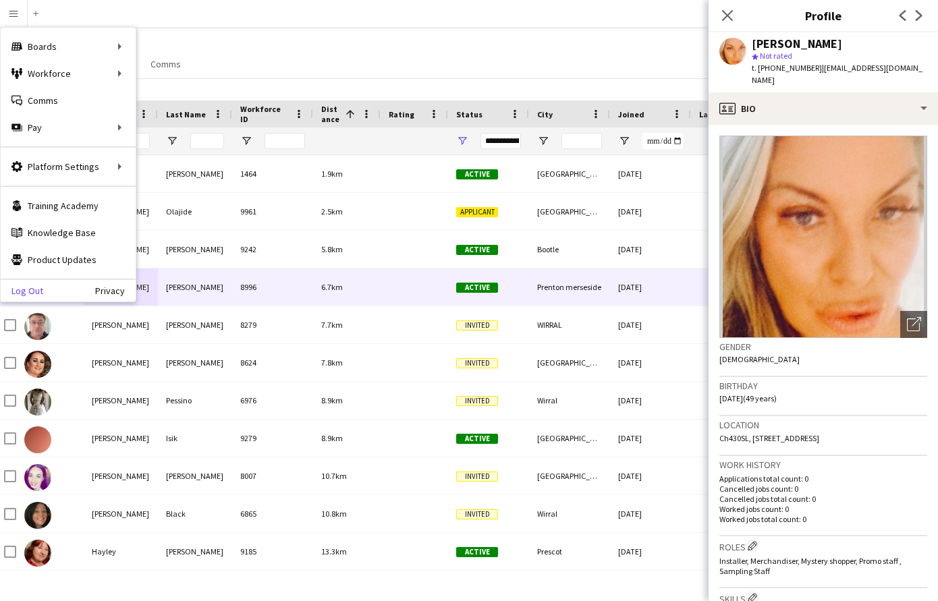
click at [28, 291] on link "Log Out" at bounding box center [22, 290] width 42 height 11
